Goal: Navigation & Orientation: Find specific page/section

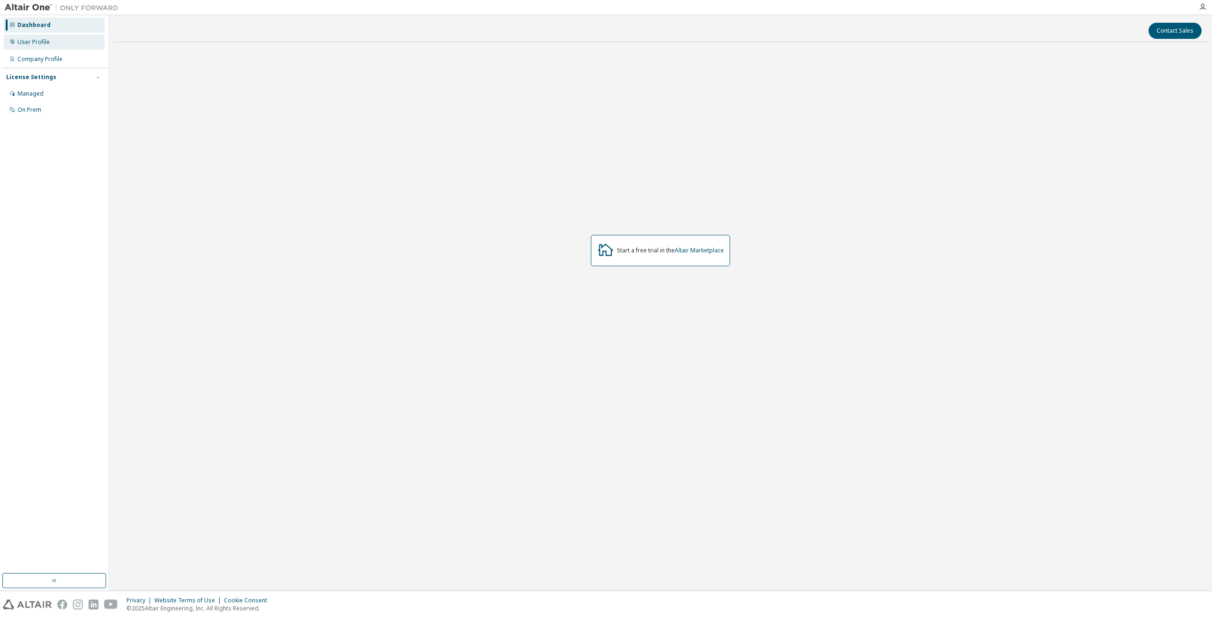
click at [54, 44] on div "User Profile" at bounding box center [54, 42] width 101 height 15
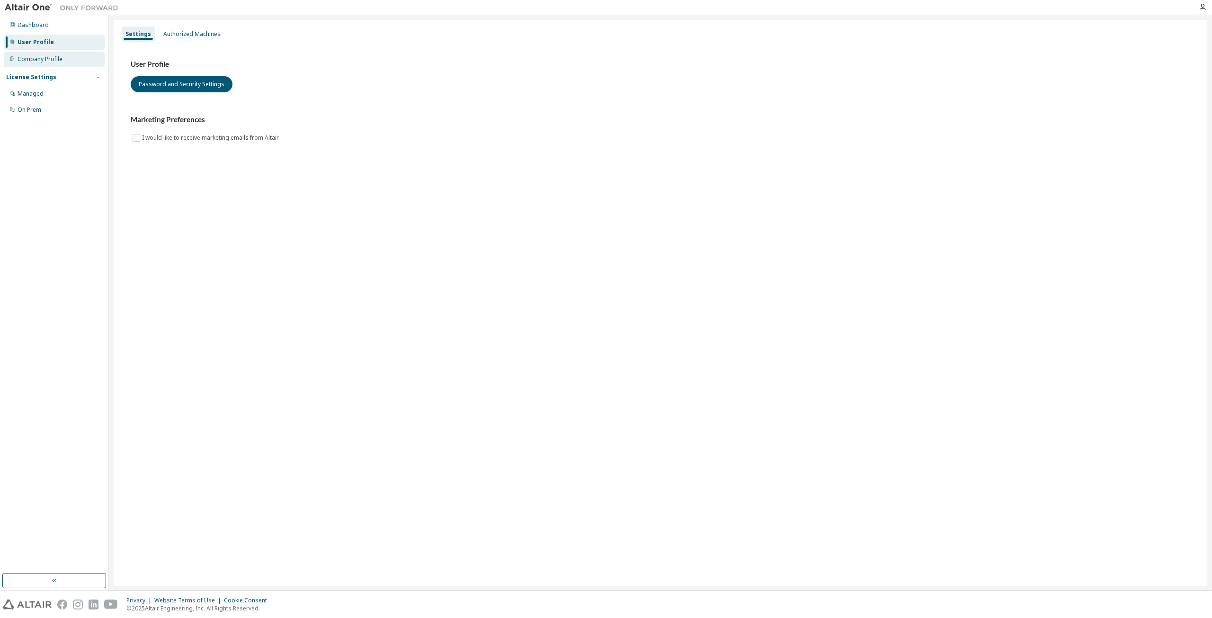
click at [53, 55] on div "Company Profile" at bounding box center [40, 59] width 45 height 8
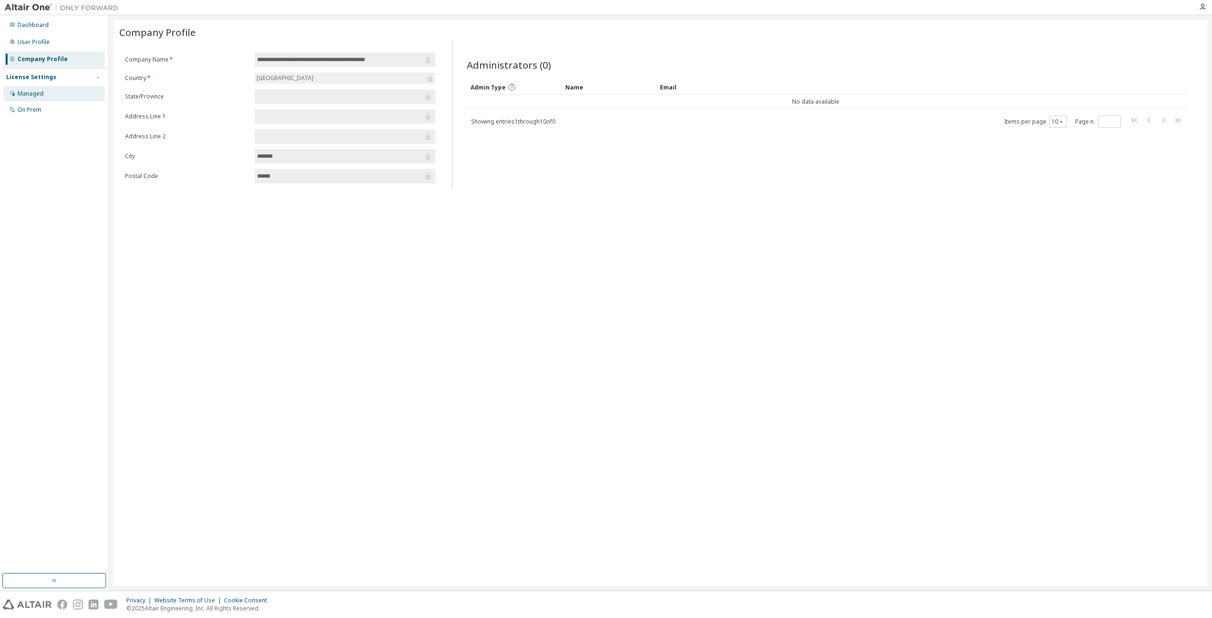
click at [45, 92] on div "Managed" at bounding box center [54, 93] width 101 height 15
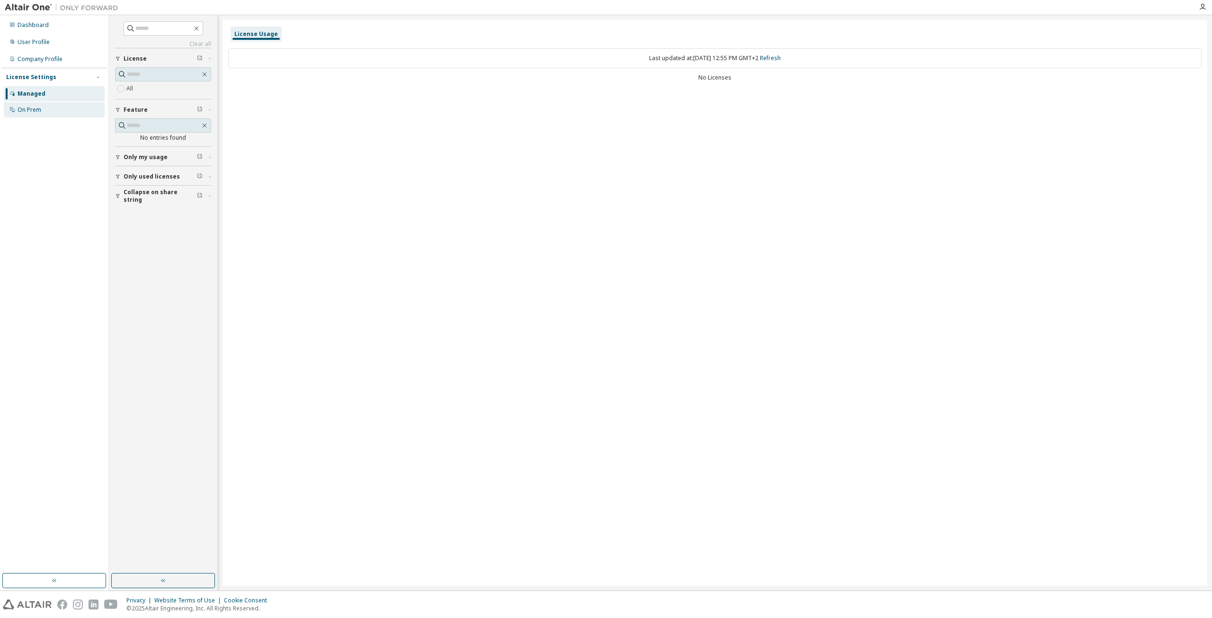
click at [41, 110] on div "On Prem" at bounding box center [30, 110] width 24 height 8
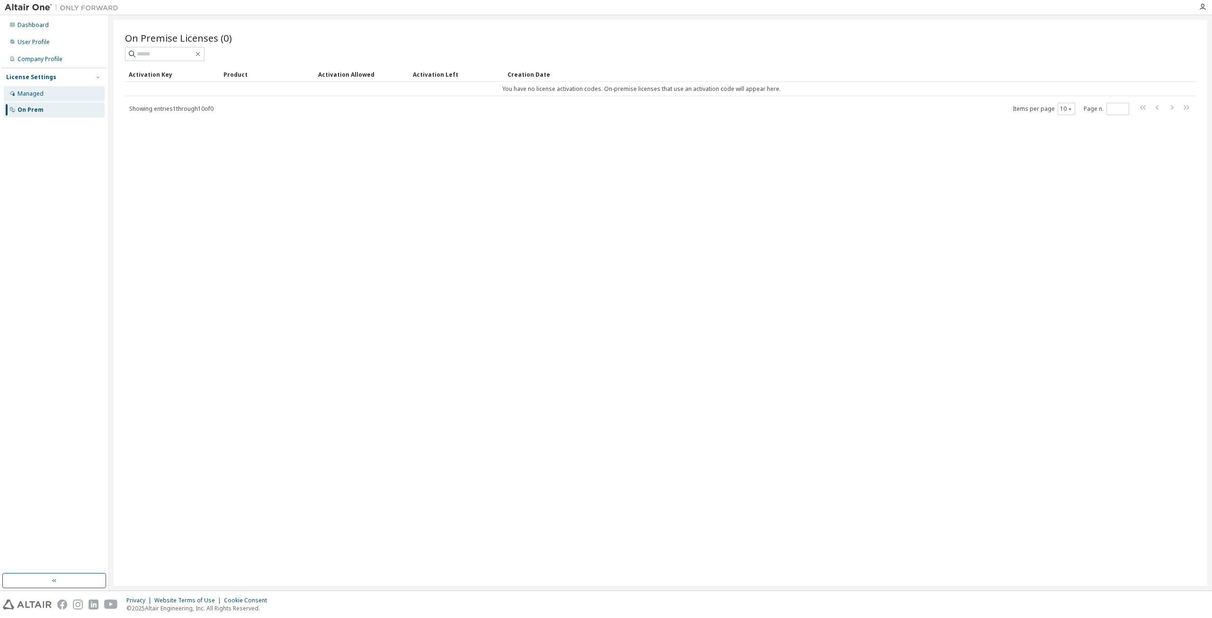
click at [44, 93] on div "Managed" at bounding box center [54, 93] width 101 height 15
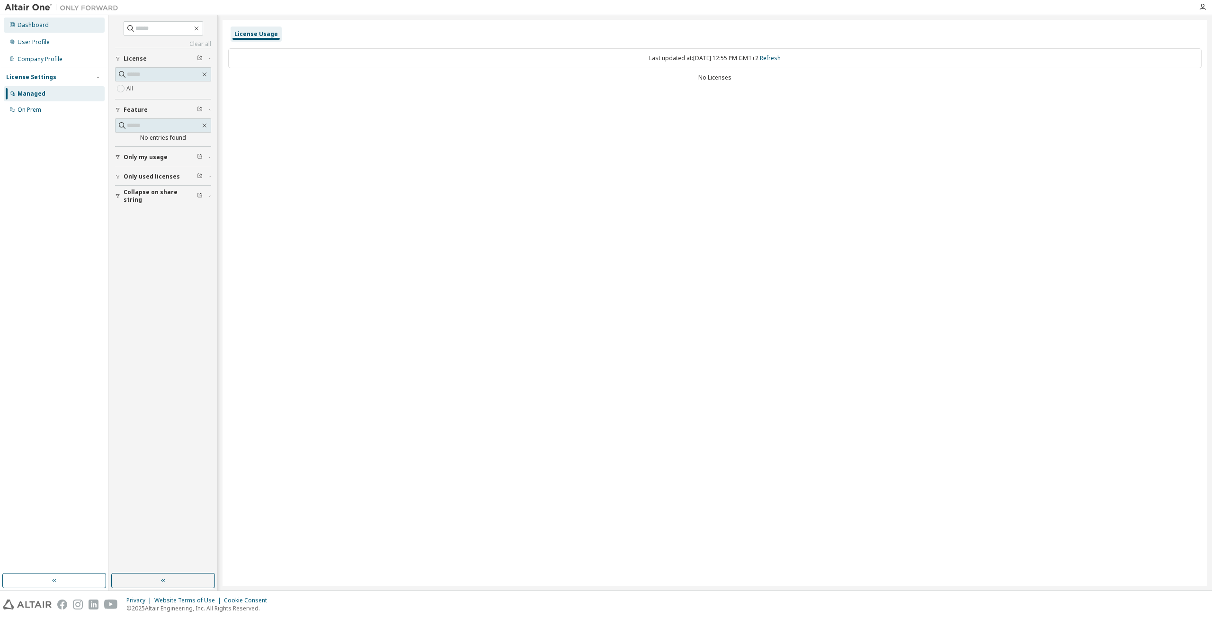
click at [49, 29] on div "Dashboard" at bounding box center [54, 25] width 101 height 15
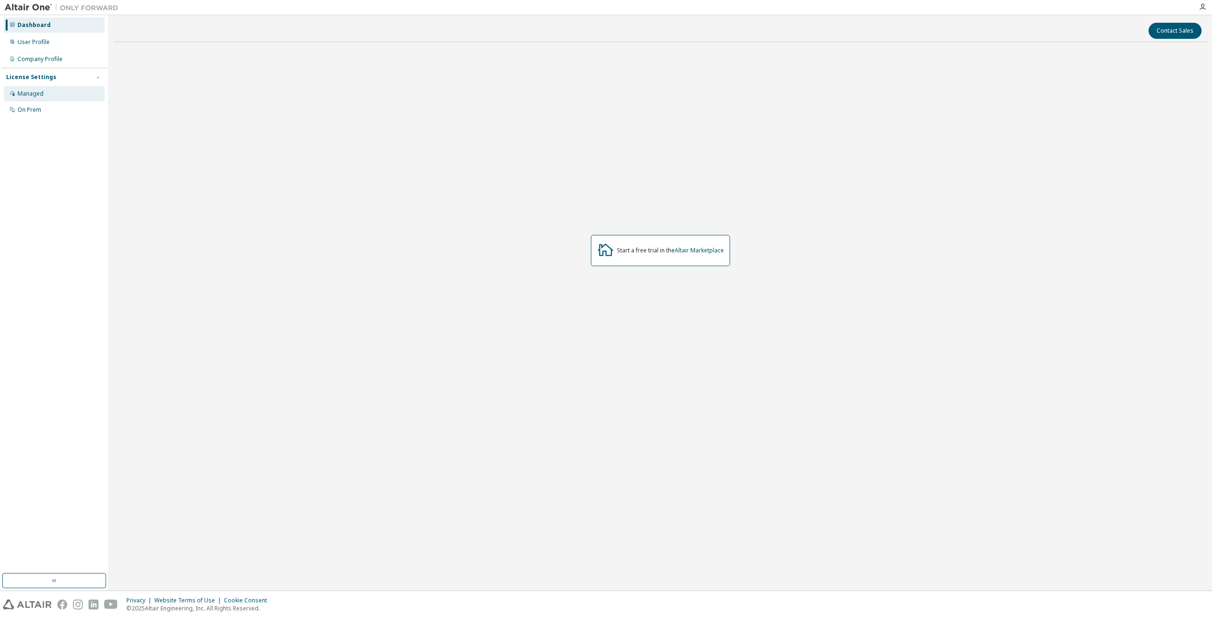
click at [41, 96] on div "Managed" at bounding box center [31, 94] width 26 height 8
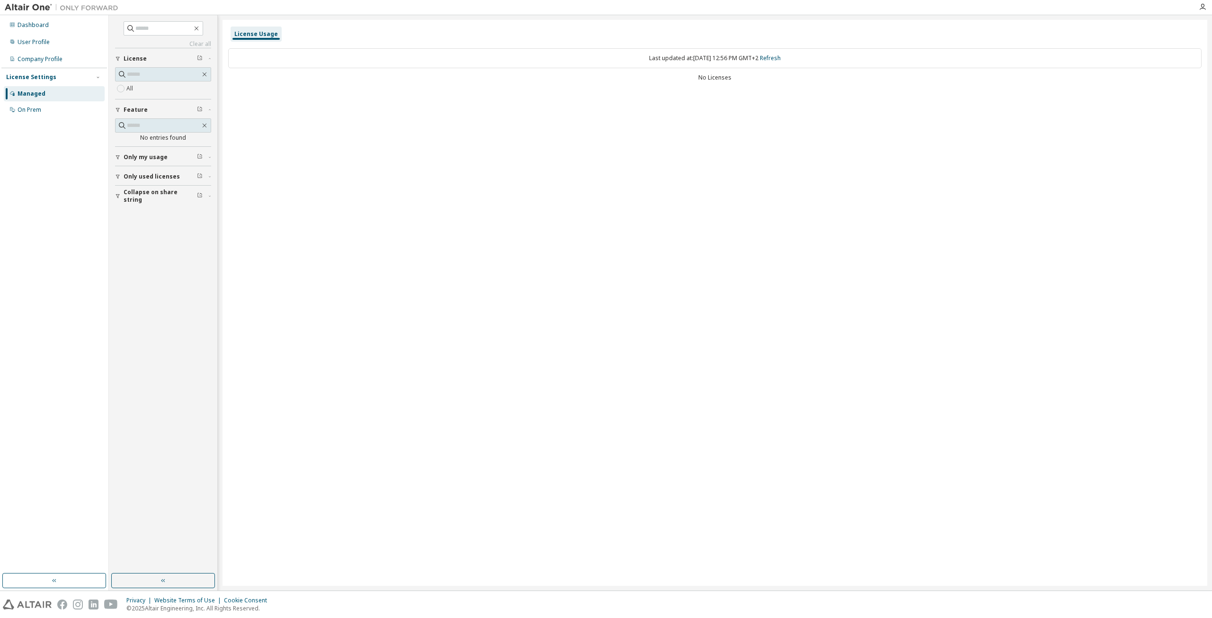
click at [174, 177] on span "Only used licenses" at bounding box center [152, 177] width 56 height 8
click at [180, 225] on button "Collapse on share string" at bounding box center [163, 223] width 96 height 21
click at [32, 25] on div "Dashboard" at bounding box center [33, 25] width 31 height 8
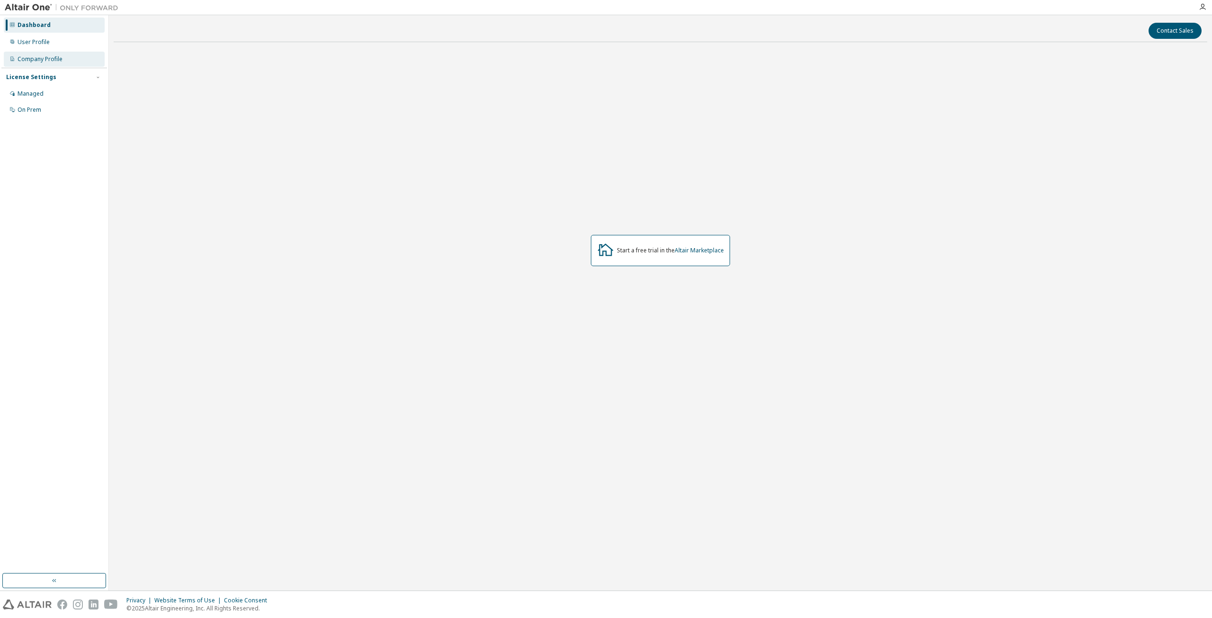
click at [59, 55] on div "Company Profile" at bounding box center [54, 59] width 101 height 15
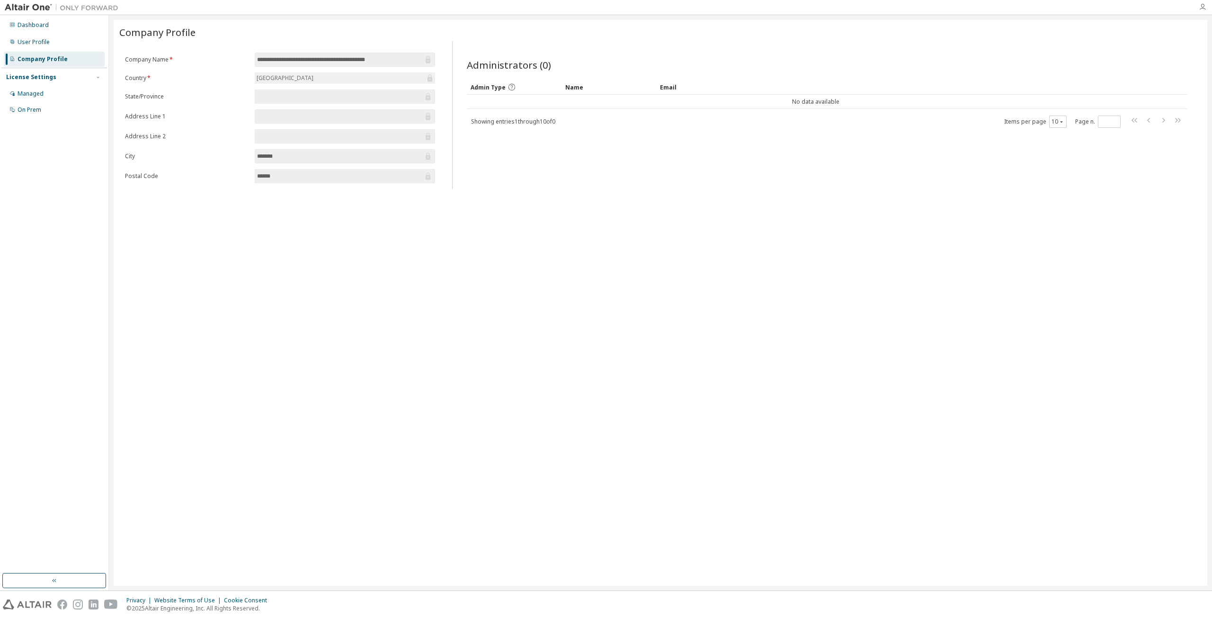
click at [1205, 4] on icon "button" at bounding box center [1203, 7] width 8 height 8
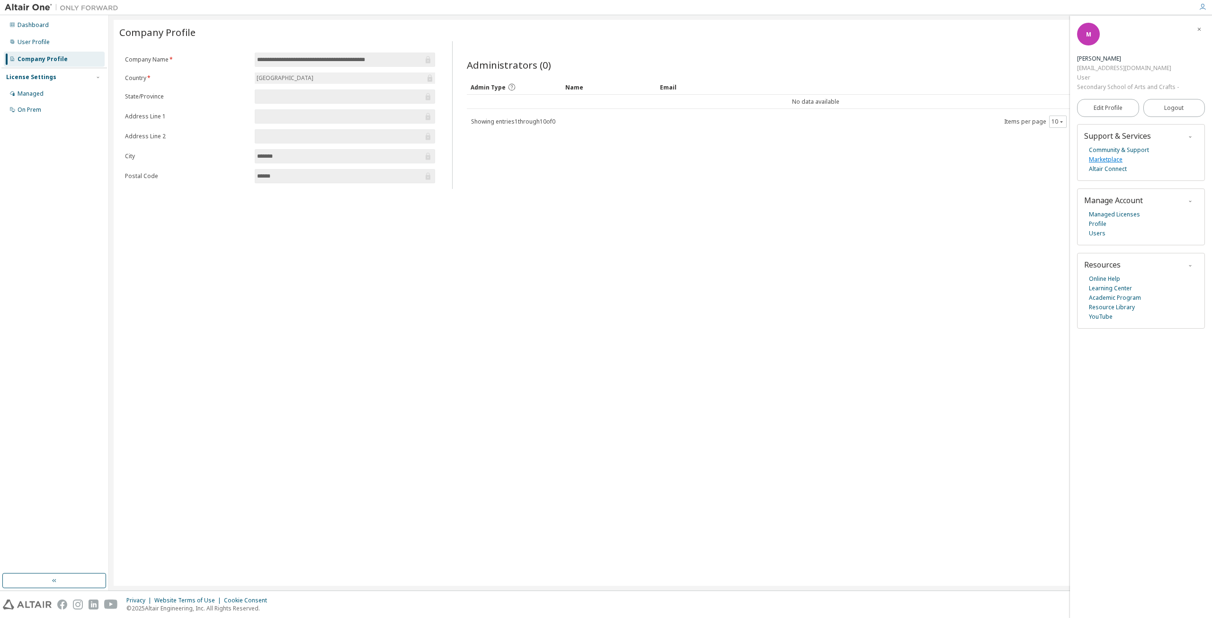
click at [1113, 157] on link "Marketplace" at bounding box center [1106, 159] width 34 height 9
